Goal: Task Accomplishment & Management: Use online tool/utility

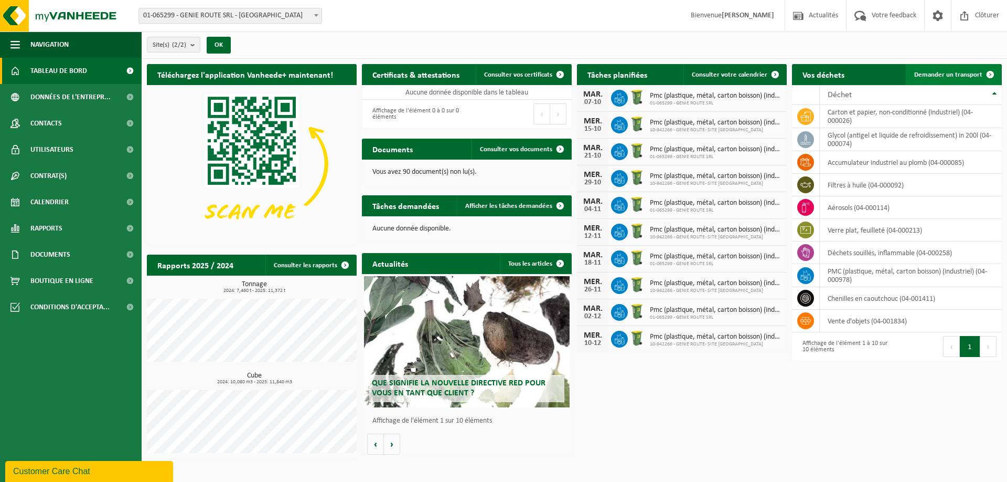
click at [955, 75] on span "Demander un transport" at bounding box center [948, 74] width 68 height 7
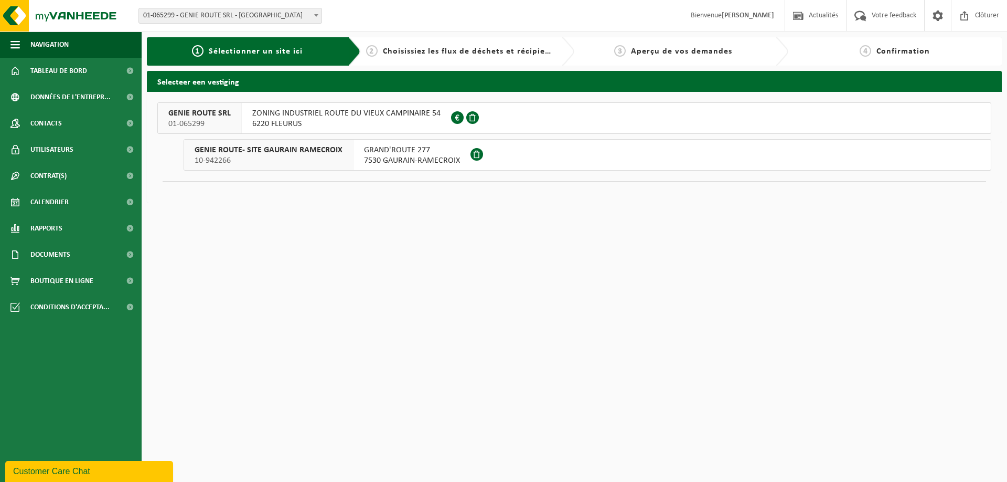
click at [337, 118] on span "ZONING INDUSTRIEL ROUTE DU VIEUX CAMPINAIRE 54" at bounding box center [346, 113] width 188 height 10
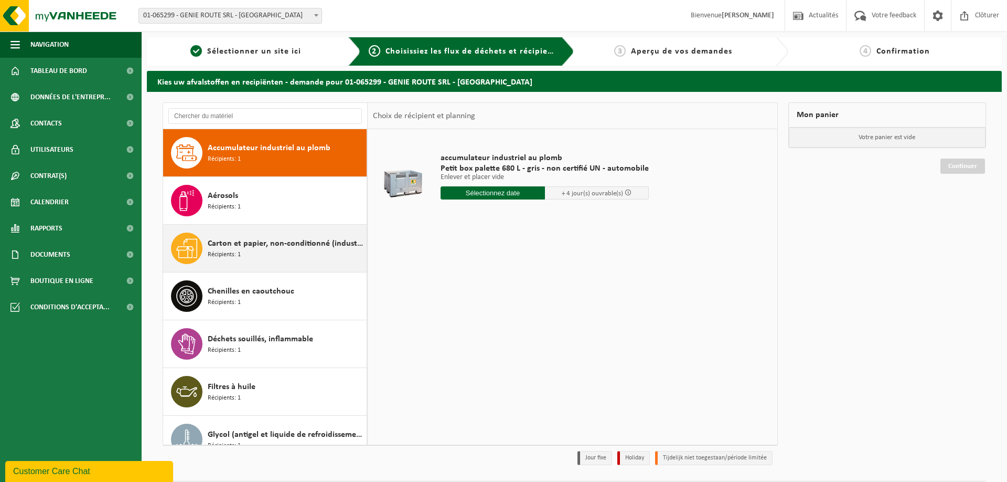
click at [248, 250] on div "Carton et papier, non-conditionné (industriel) Récipients: 1" at bounding box center [286, 247] width 156 height 31
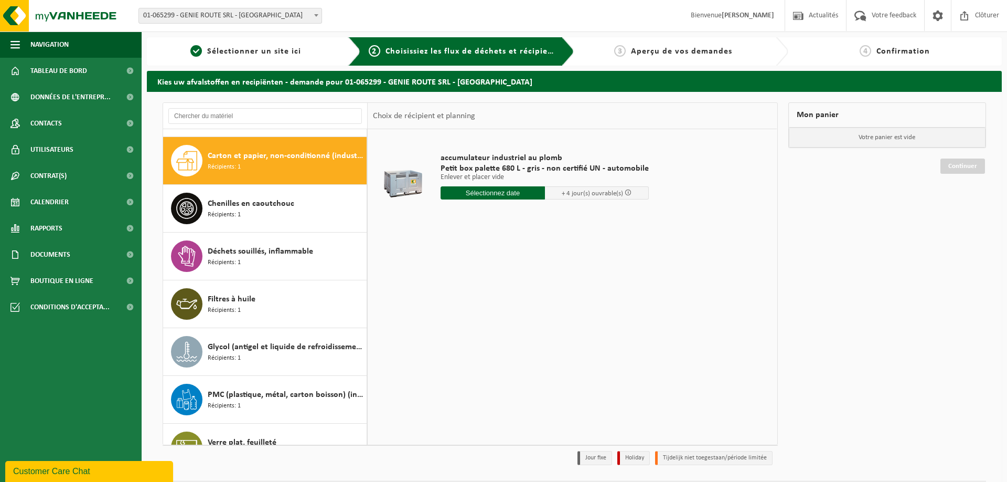
scroll to position [95, 0]
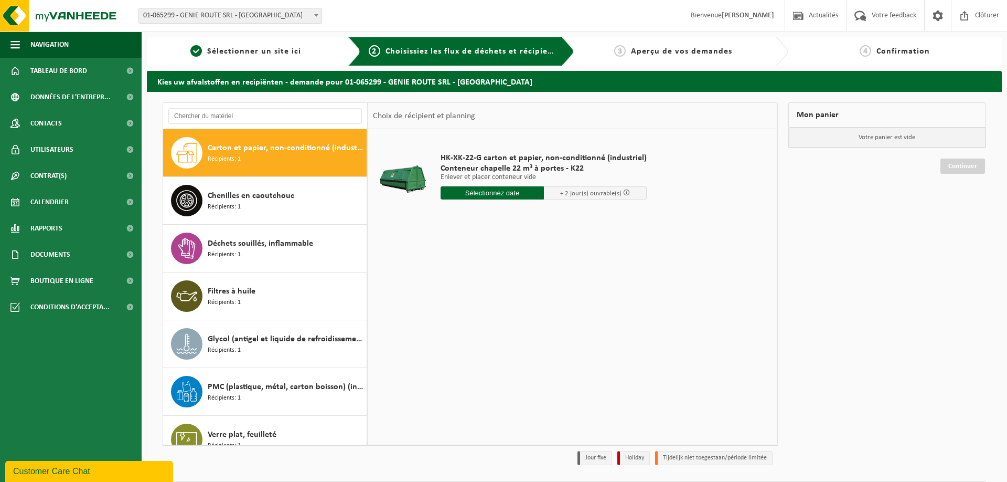
click at [498, 195] on input "text" at bounding box center [492, 192] width 103 height 13
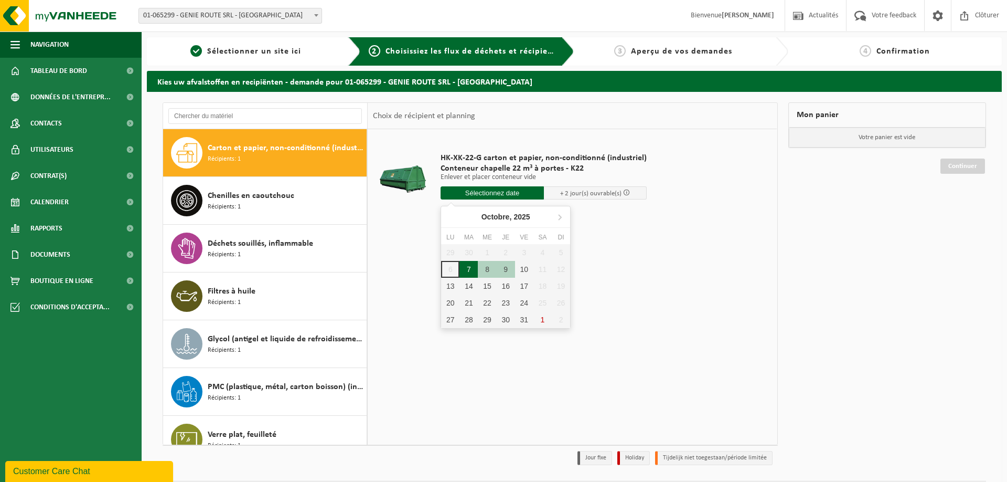
click at [468, 267] on div "7" at bounding box center [469, 269] width 18 height 17
type input "à partir de 2025-10-07"
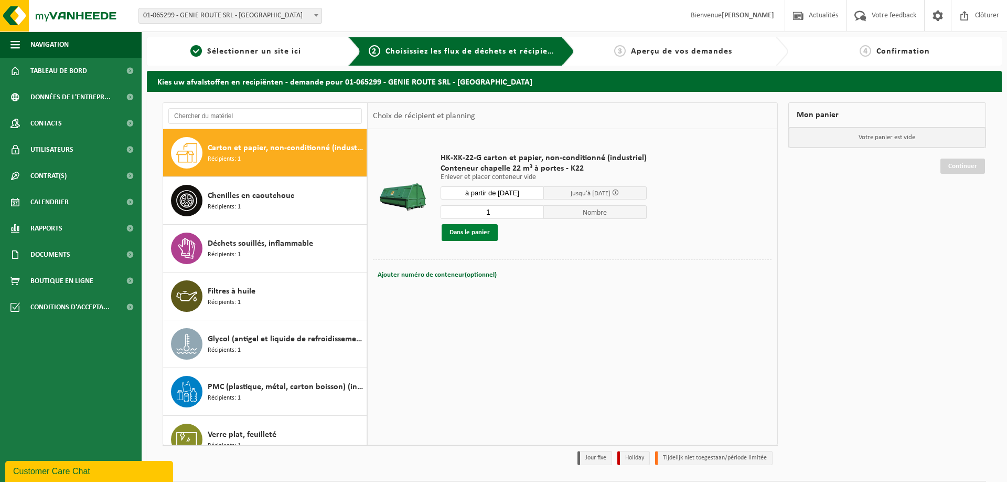
click at [471, 233] on button "Dans le panier" at bounding box center [470, 232] width 56 height 17
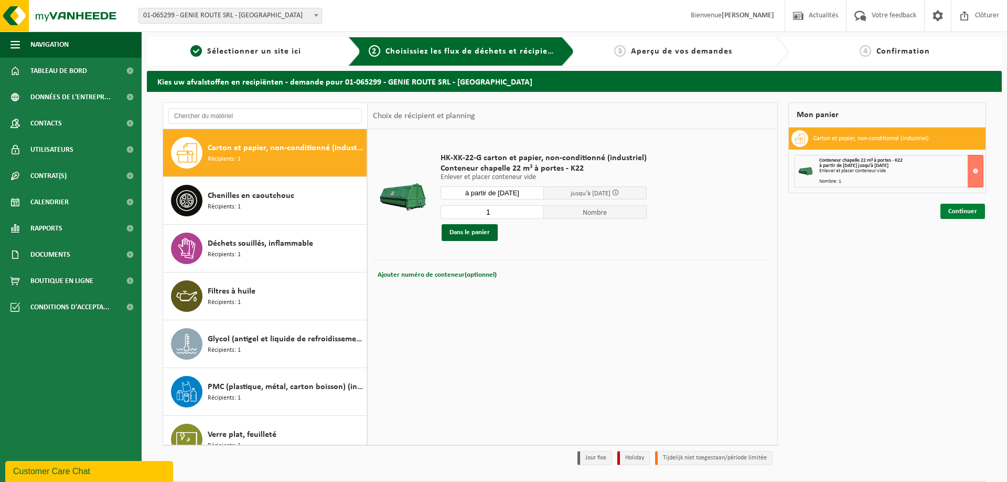
click at [951, 213] on link "Continuer" at bounding box center [963, 211] width 45 height 15
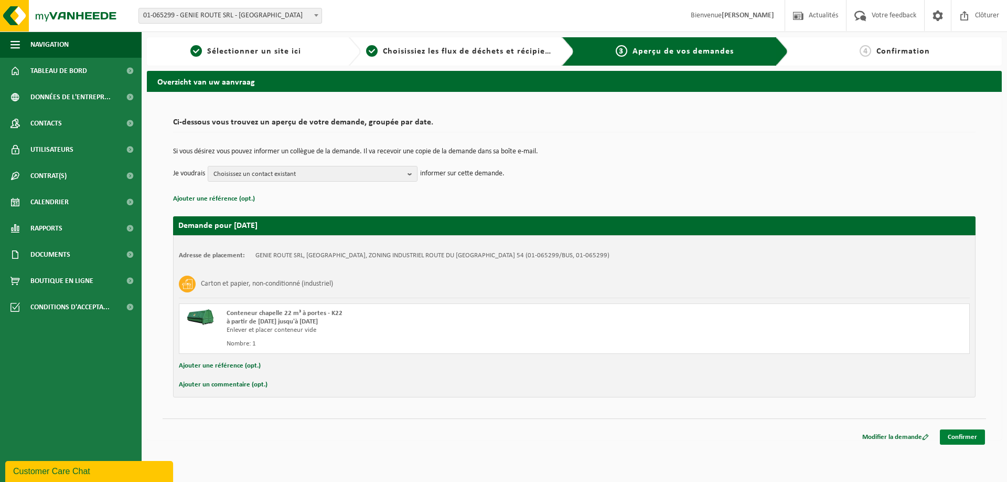
click at [969, 435] on link "Confirmer" at bounding box center [962, 436] width 45 height 15
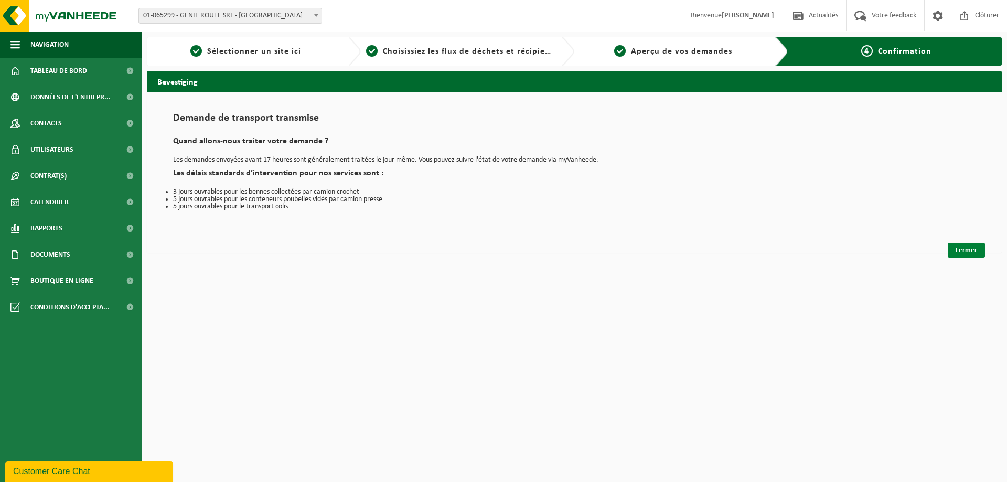
click at [964, 252] on link "Fermer" at bounding box center [966, 249] width 37 height 15
